Goal: Information Seeking & Learning: Learn about a topic

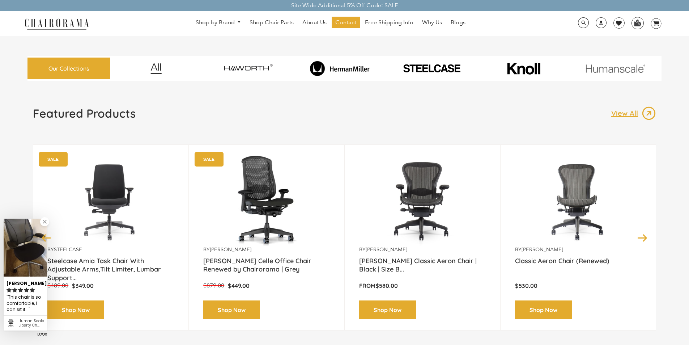
click at [449, 19] on link "Blogs" at bounding box center [458, 23] width 22 height 12
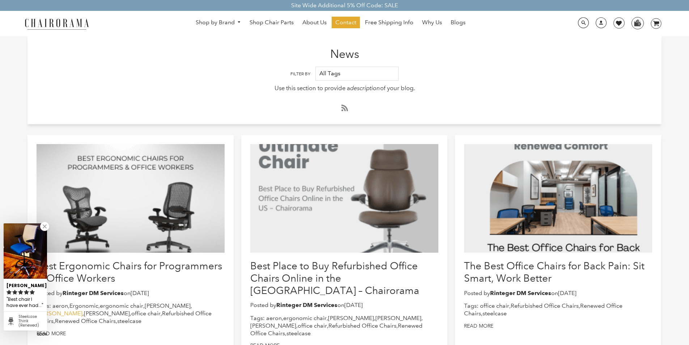
click at [82, 310] on link "[PERSON_NAME]" at bounding box center [60, 313] width 46 height 7
